Goal: Information Seeking & Learning: Understand process/instructions

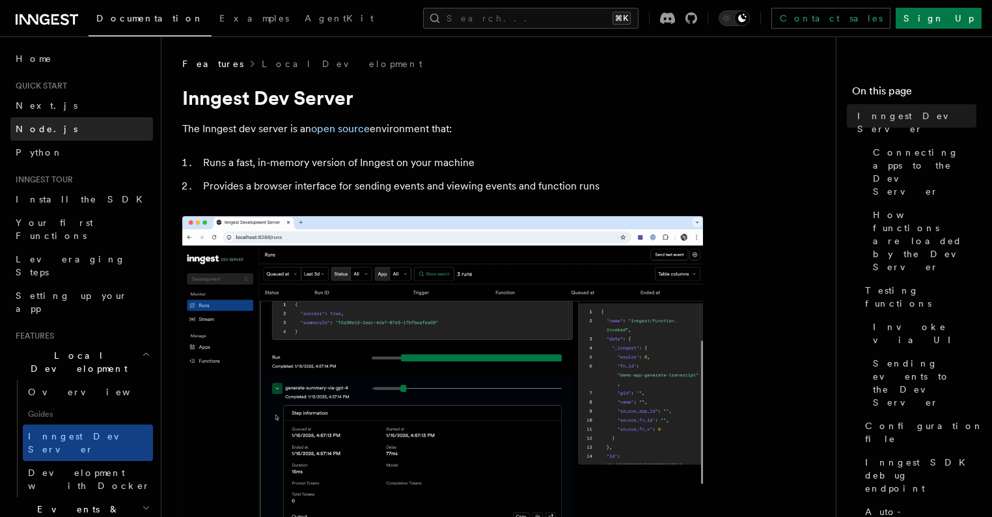
click at [85, 128] on link "Node.js" at bounding box center [81, 128] width 143 height 23
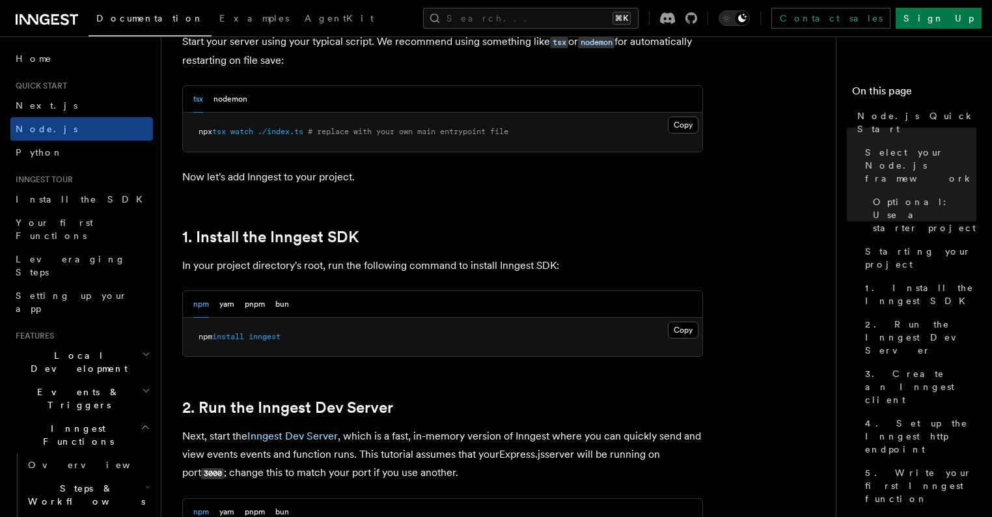
scroll to position [671, 0]
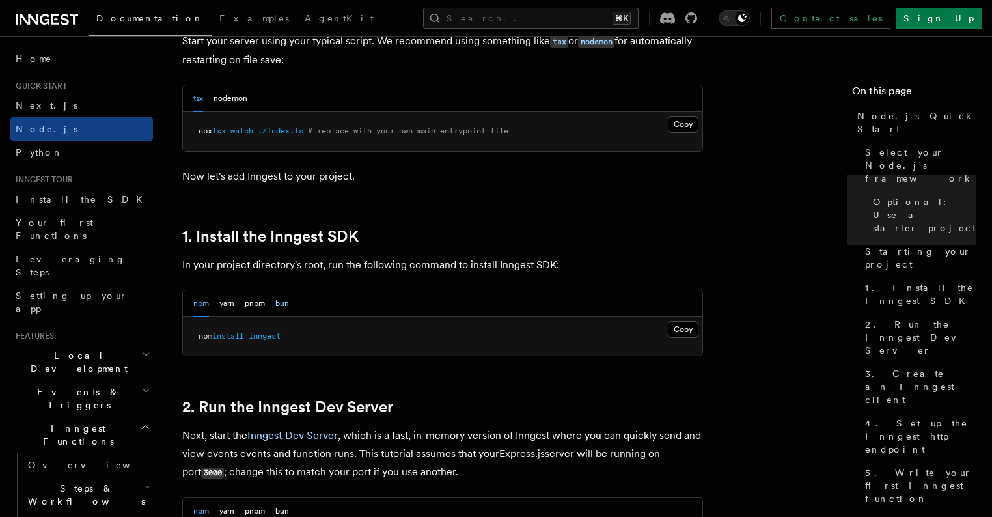
click at [287, 308] on button "bun" at bounding box center [282, 303] width 14 height 27
click at [262, 333] on span "inngest" at bounding box center [246, 335] width 32 height 9
copy article "bun add inngest"
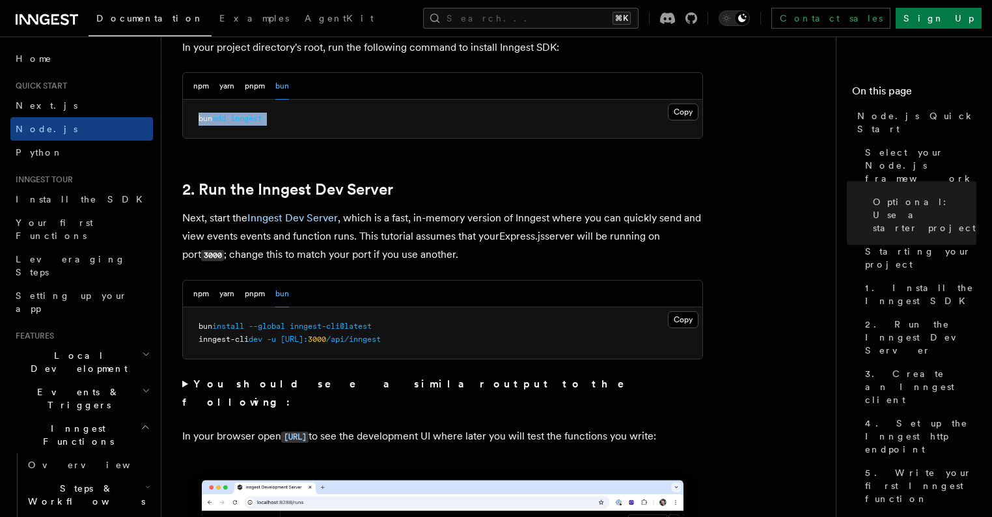
scroll to position [890, 0]
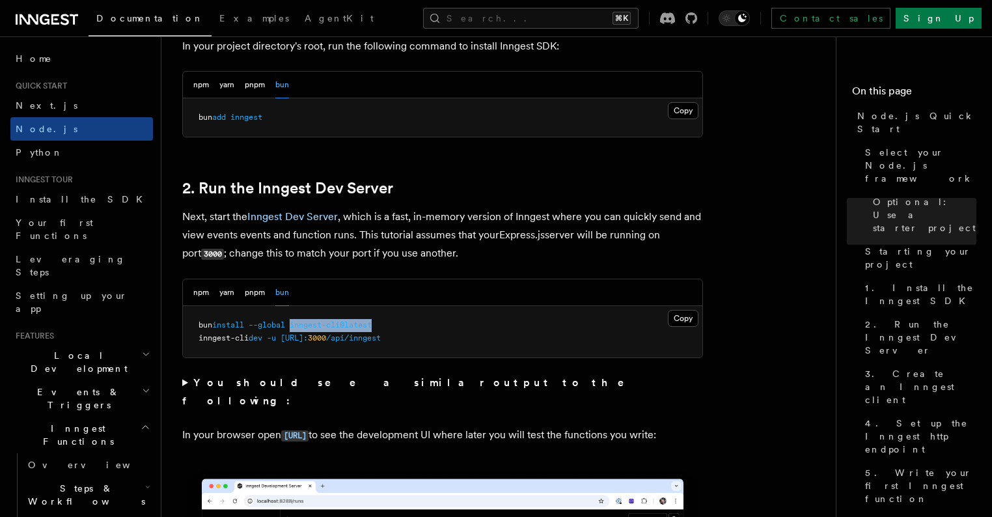
drag, startPoint x: 398, startPoint y: 330, endPoint x: 298, endPoint y: 330, distance: 100.2
click at [298, 330] on pre "bun install --global inngest-cli@latest inngest-cli dev -u [URL]: 3000 /api/inn…" at bounding box center [442, 331] width 519 height 51
copy span "inngest-cli@latest"
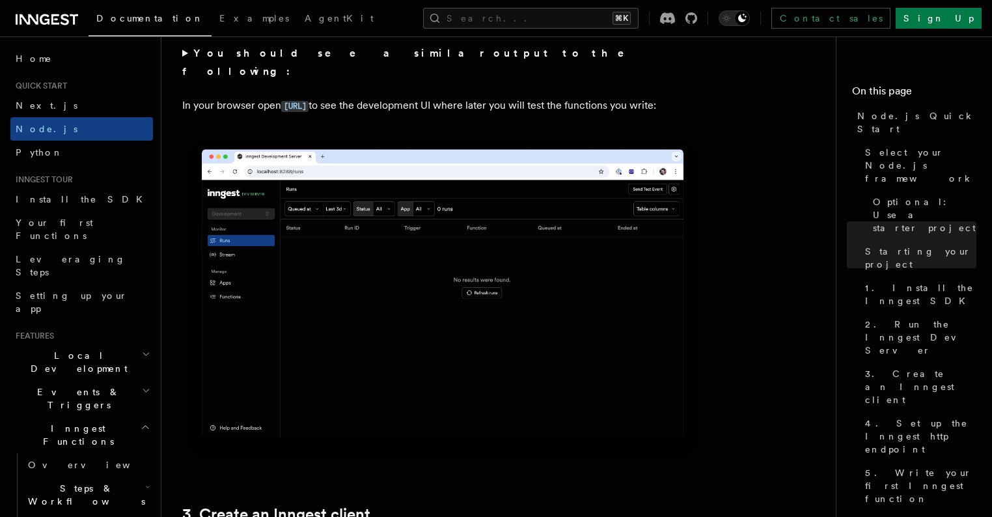
scroll to position [1205, 0]
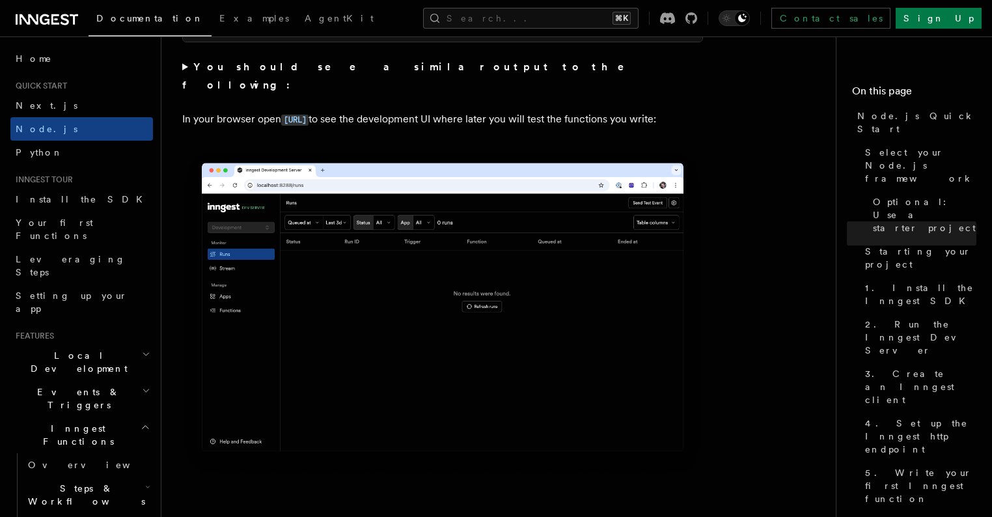
click at [282, 65] on strong "You should see a similar output to the following:" at bounding box center [412, 76] width 460 height 31
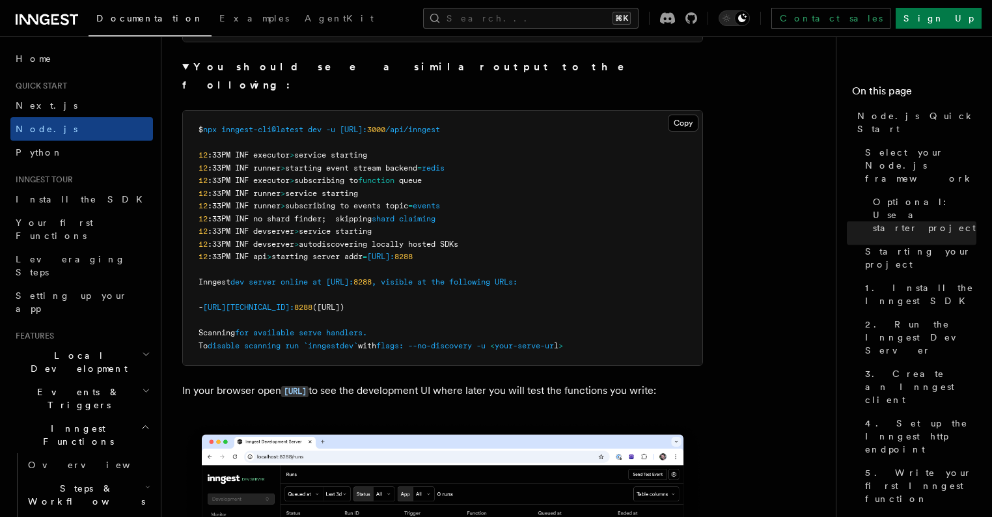
click at [282, 65] on strong "You should see a similar output to the following:" at bounding box center [412, 76] width 460 height 31
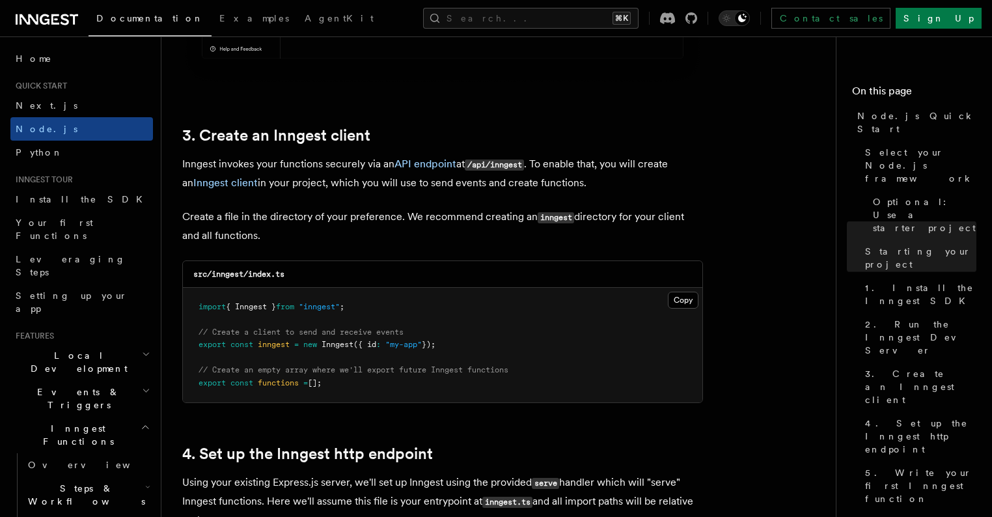
scroll to position [1616, 0]
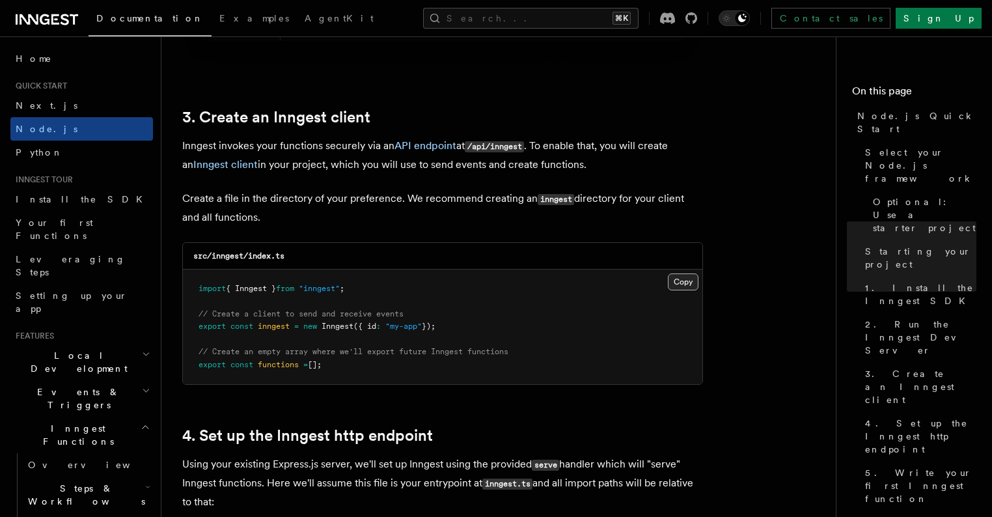
click at [676, 283] on button "Copy Copied" at bounding box center [683, 281] width 31 height 17
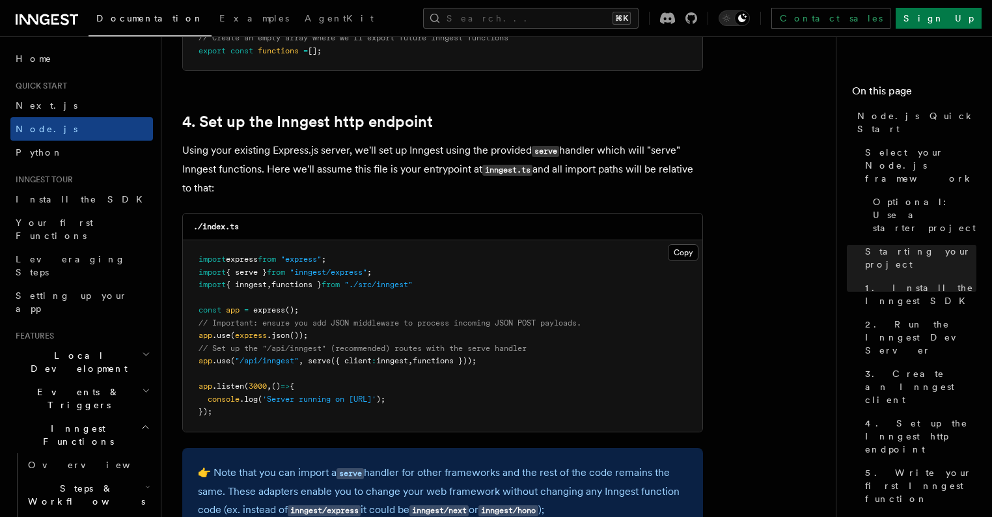
scroll to position [1937, 0]
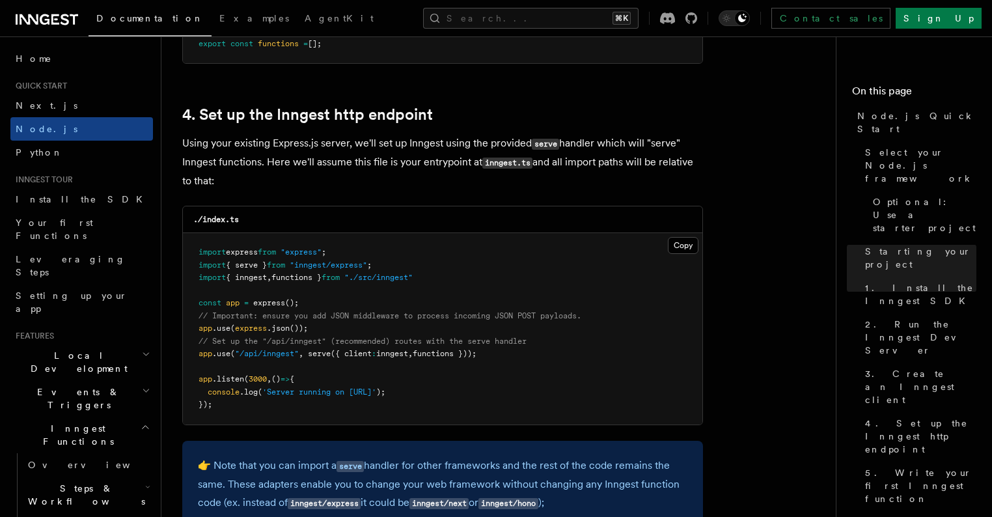
click at [303, 351] on span "," at bounding box center [301, 353] width 5 height 9
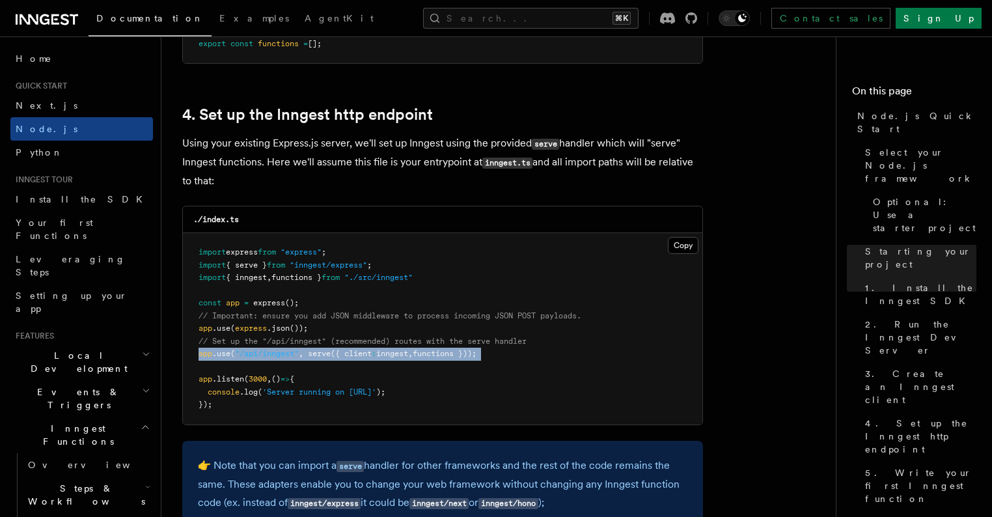
click at [303, 351] on span "," at bounding box center [301, 353] width 5 height 9
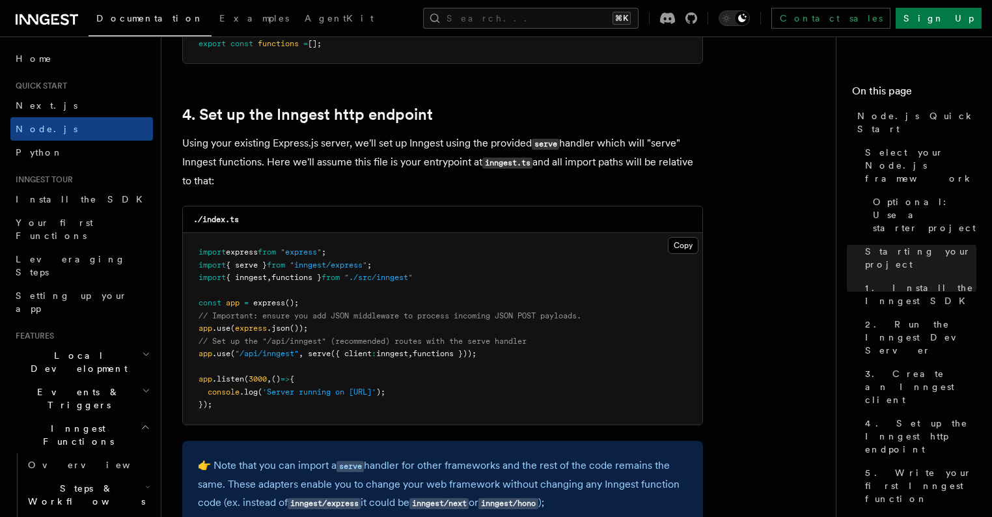
click at [303, 351] on span "," at bounding box center [301, 353] width 5 height 9
click at [367, 261] on span ""inngest/express"" at bounding box center [328, 264] width 77 height 9
copy code "import { serve } from "inngest/express" ;"
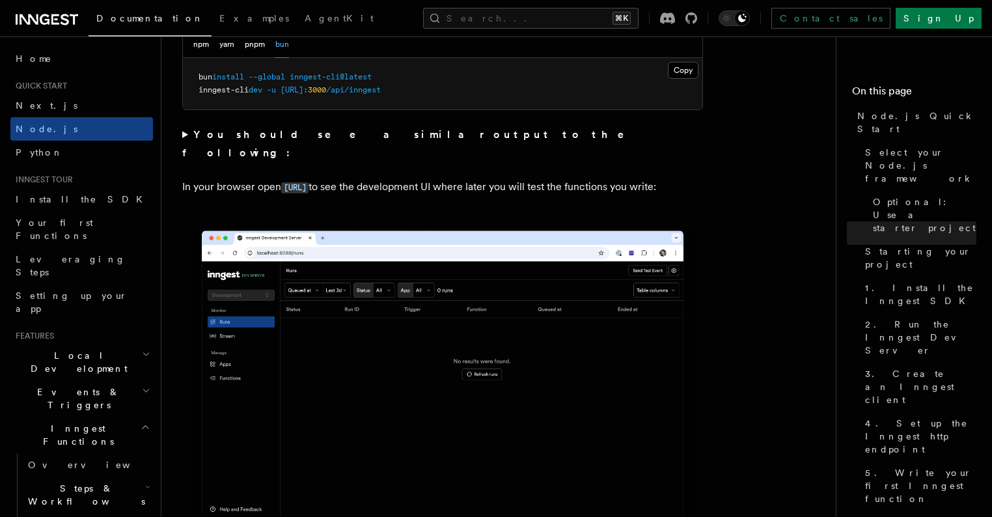
scroll to position [1066, 0]
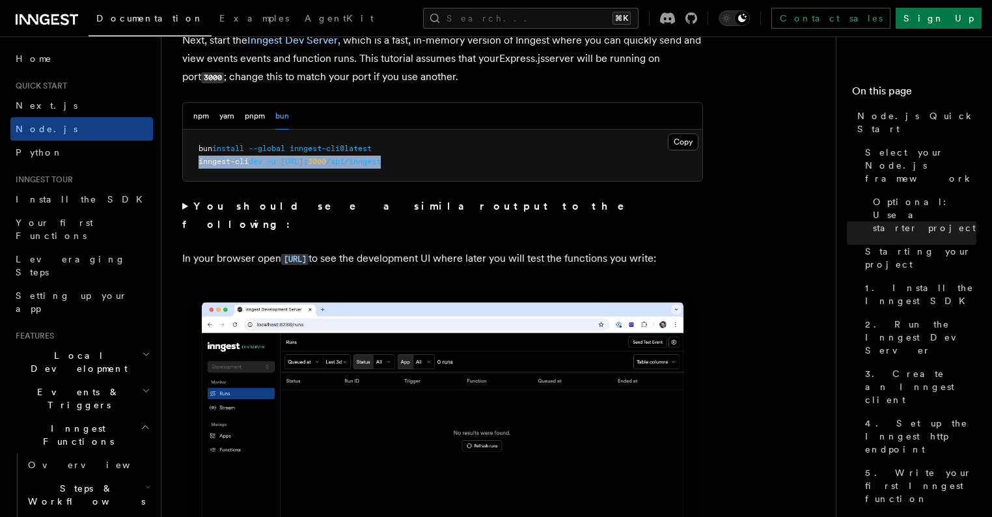
drag, startPoint x: 445, startPoint y: 165, endPoint x: 184, endPoint y: 163, distance: 261.0
click at [184, 163] on pre "bun install --global inngest-cli@latest inngest-cli dev -u [URL]: 3000 /api/inn…" at bounding box center [442, 155] width 519 height 51
copy span "inngest-cli dev -u [URL]: 3000 /api/inngest"
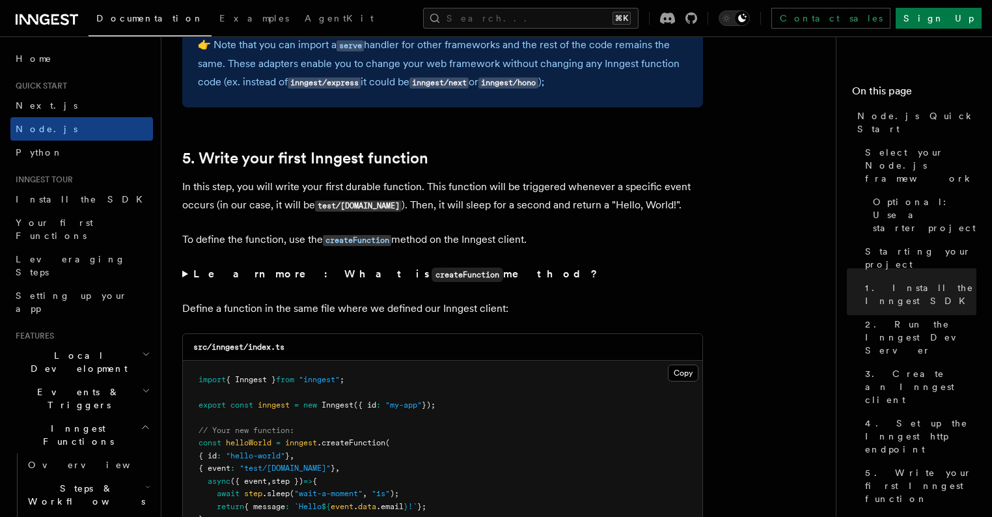
scroll to position [2616, 0]
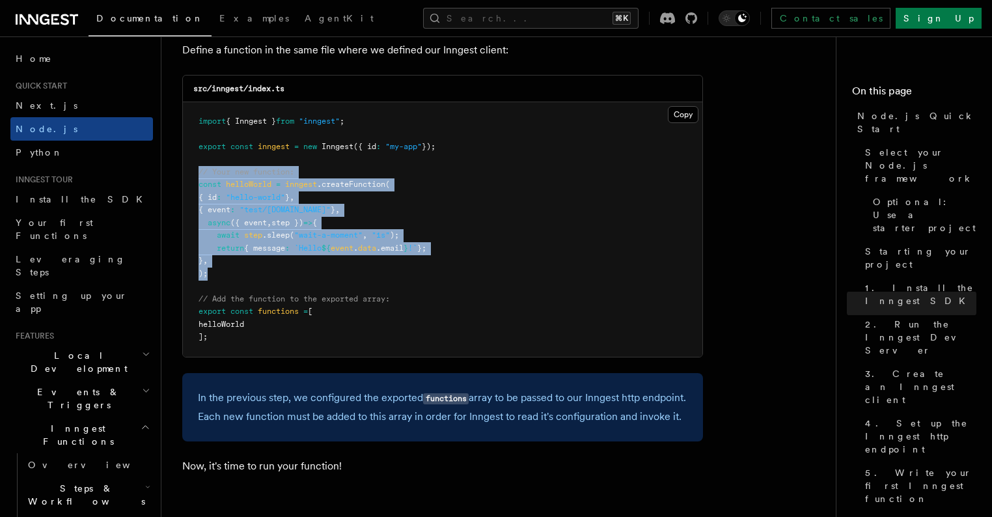
drag, startPoint x: 197, startPoint y: 177, endPoint x: 225, endPoint y: 277, distance: 103.4
click at [225, 277] on pre "import { Inngest } from "inngest" ; export const inngest = new Inngest ({ id : …" at bounding box center [442, 229] width 519 height 254
copy code "// Your new function: const helloWorld = inngest .createFunction ( { id : "hell…"
